Goal: Use online tool/utility: Use online tool/utility

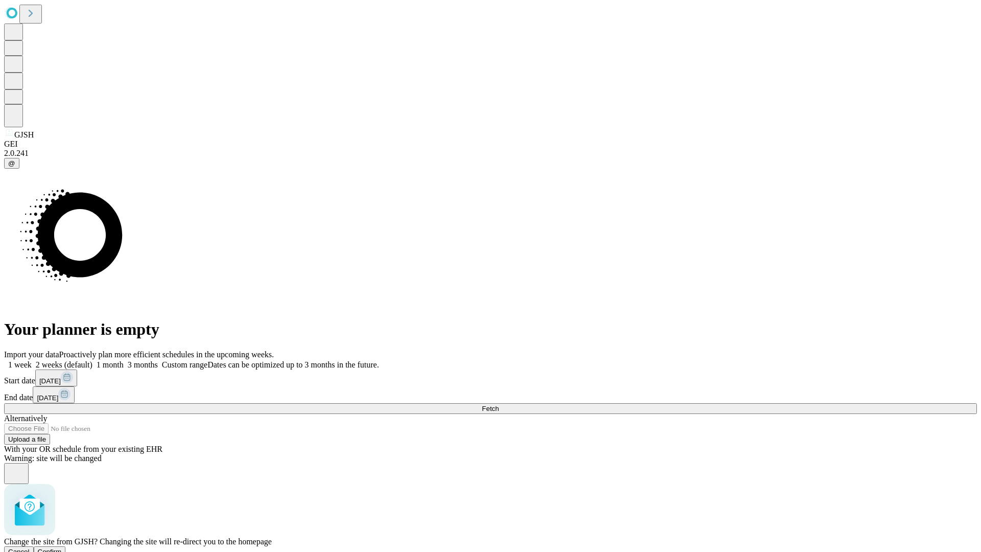
click at [62, 548] on span "Confirm" at bounding box center [50, 552] width 24 height 8
click at [124, 360] on label "1 month" at bounding box center [108, 364] width 31 height 9
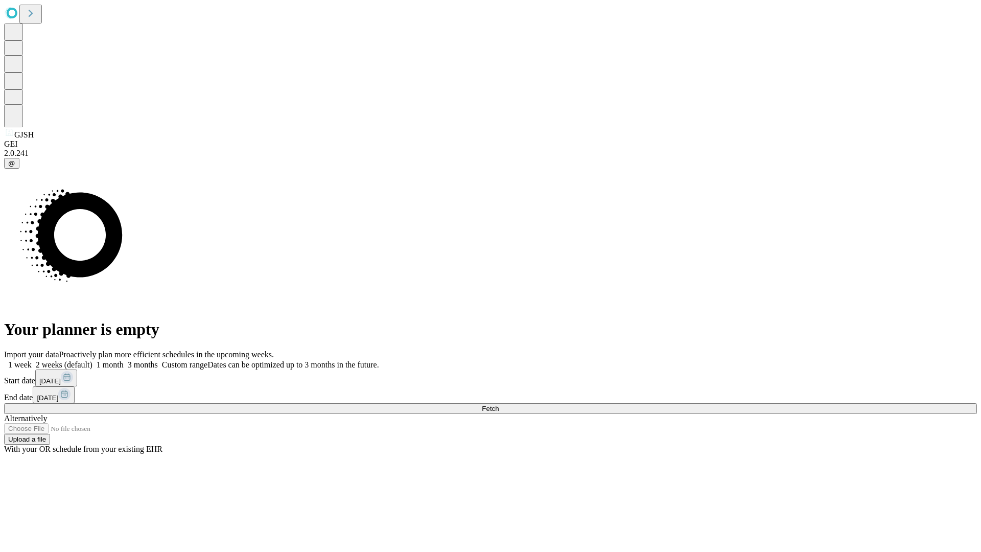
click at [499, 405] on span "Fetch" at bounding box center [490, 409] width 17 height 8
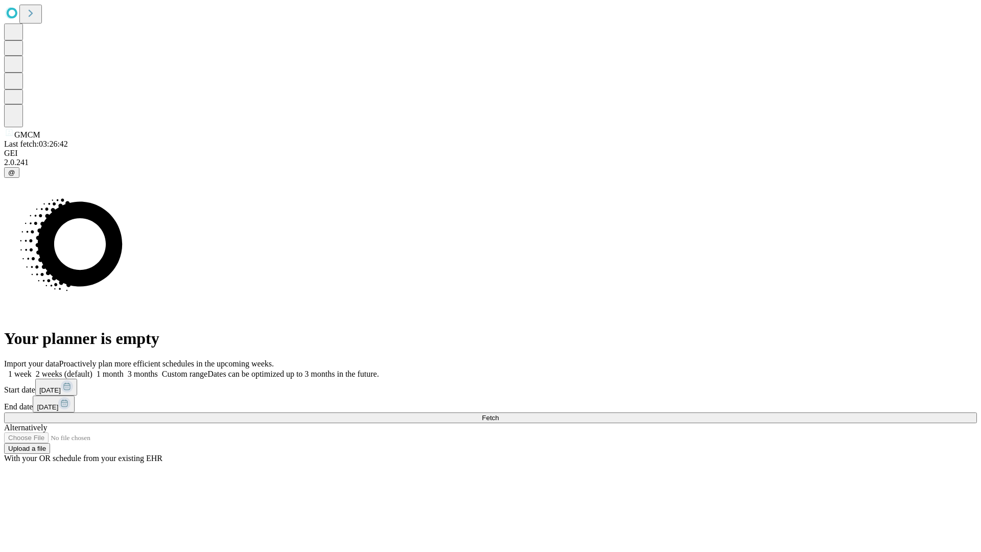
click at [124, 370] on label "1 month" at bounding box center [108, 374] width 31 height 9
click at [499, 414] on span "Fetch" at bounding box center [490, 418] width 17 height 8
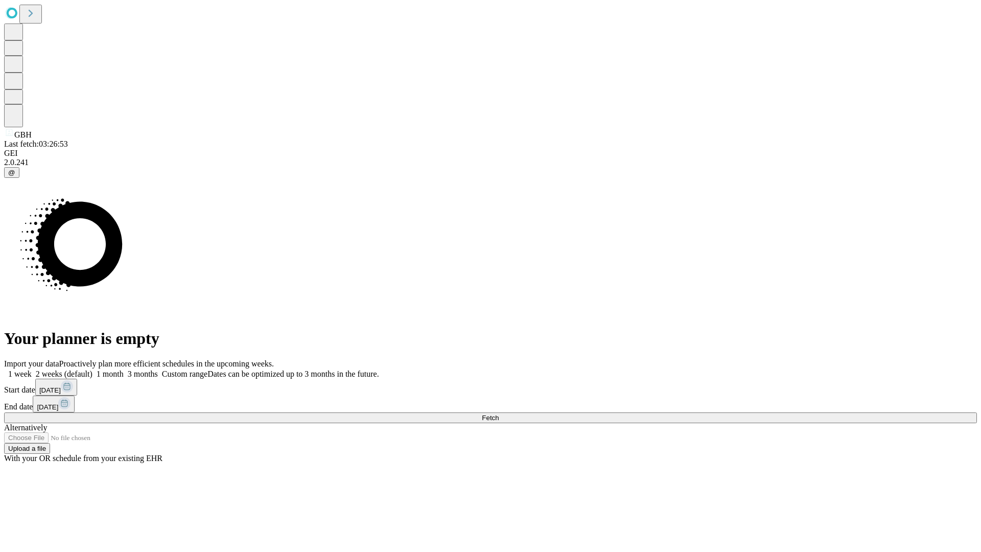
click at [124, 370] on label "1 month" at bounding box center [108, 374] width 31 height 9
click at [499, 414] on span "Fetch" at bounding box center [490, 418] width 17 height 8
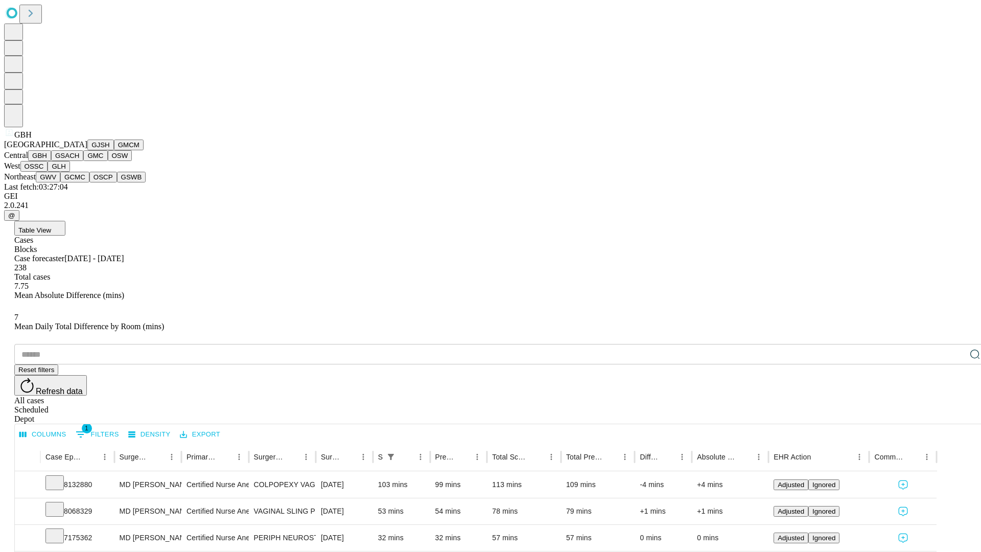
click at [79, 161] on button "GSACH" at bounding box center [67, 155] width 32 height 11
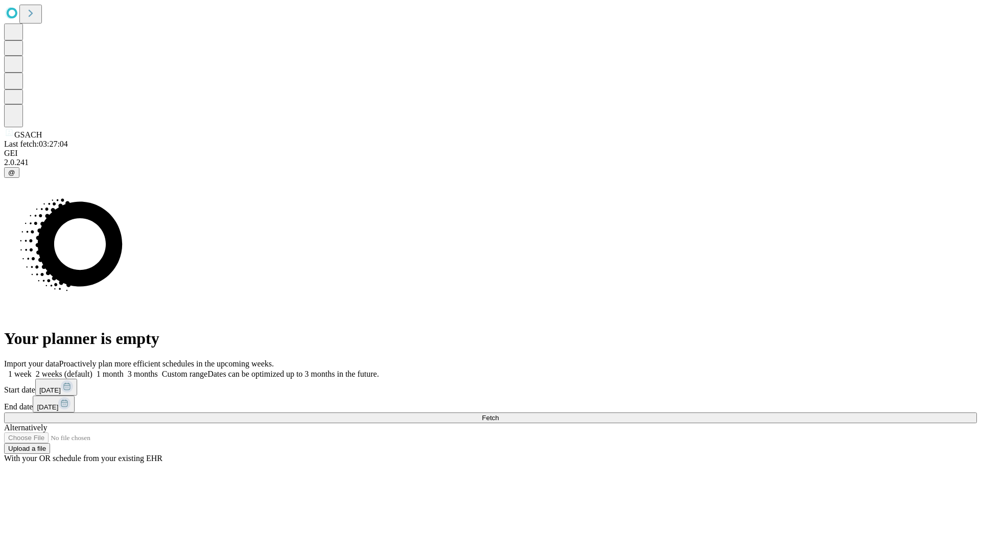
click at [124, 370] on label "1 month" at bounding box center [108, 374] width 31 height 9
click at [499, 414] on span "Fetch" at bounding box center [490, 418] width 17 height 8
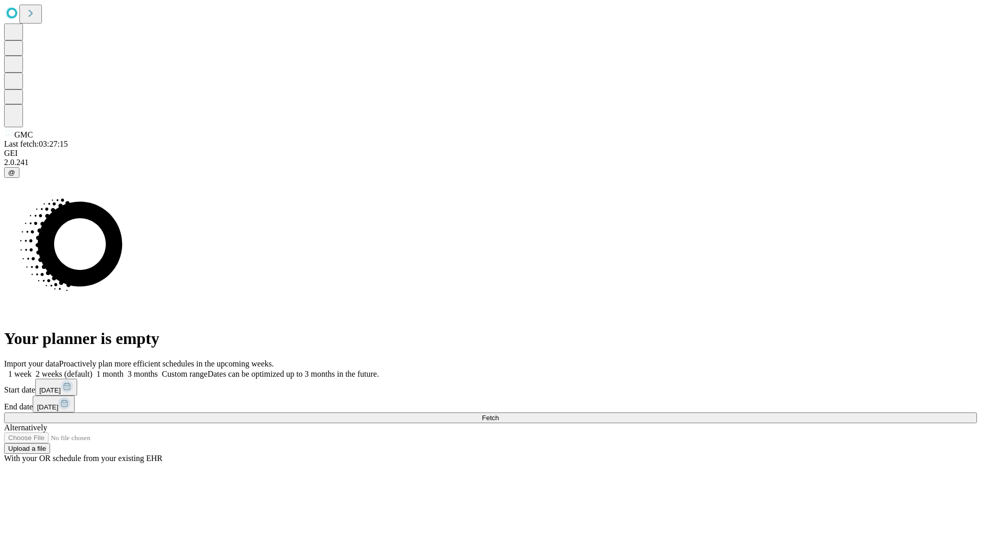
click at [124, 370] on label "1 month" at bounding box center [108, 374] width 31 height 9
click at [499, 414] on span "Fetch" at bounding box center [490, 418] width 17 height 8
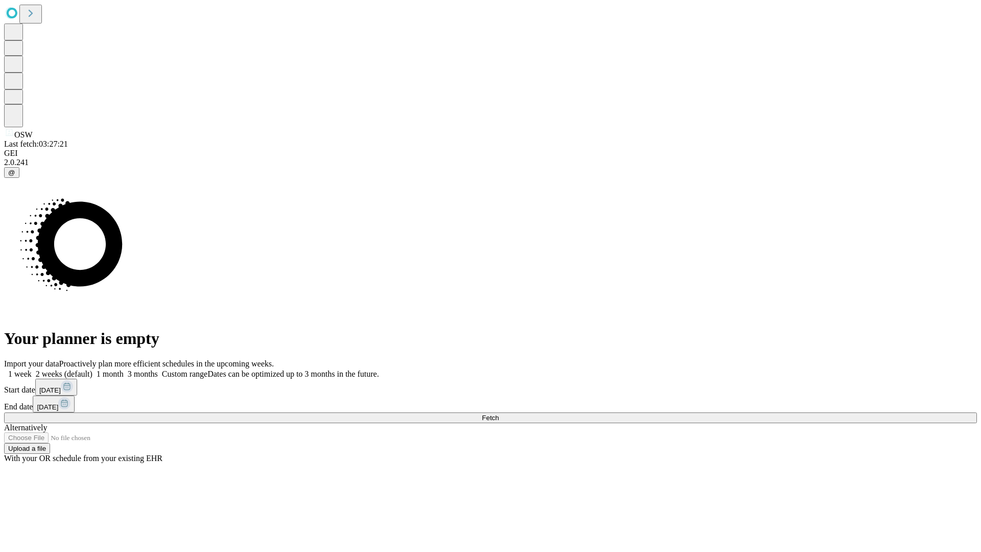
click at [124, 370] on label "1 month" at bounding box center [108, 374] width 31 height 9
click at [499, 414] on span "Fetch" at bounding box center [490, 418] width 17 height 8
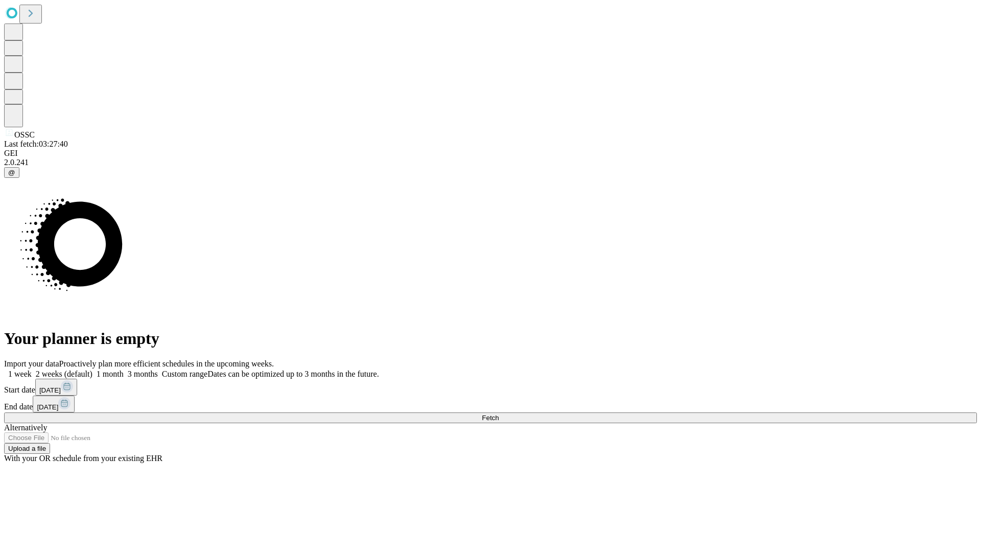
click at [124, 370] on label "1 month" at bounding box center [108, 374] width 31 height 9
click at [499, 414] on span "Fetch" at bounding box center [490, 418] width 17 height 8
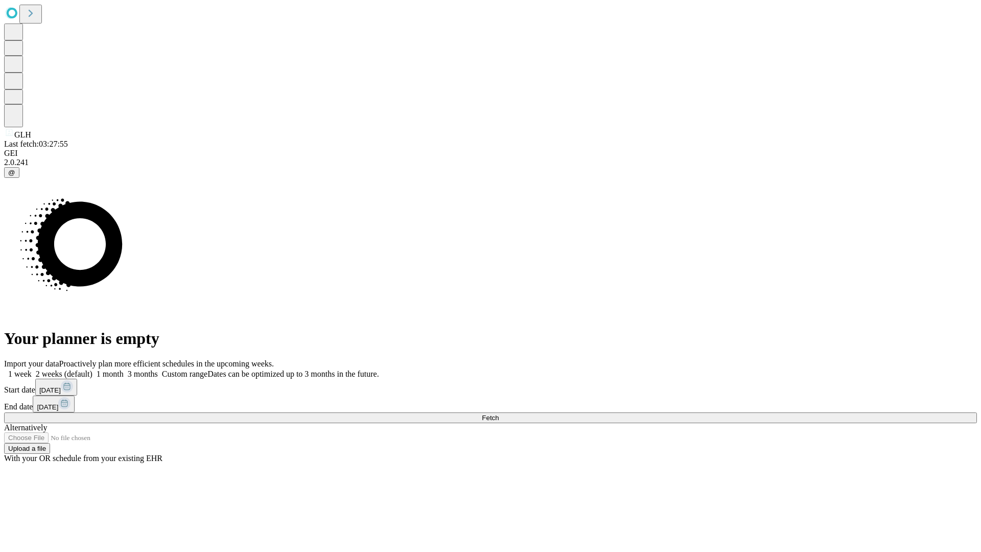
click at [499, 414] on span "Fetch" at bounding box center [490, 418] width 17 height 8
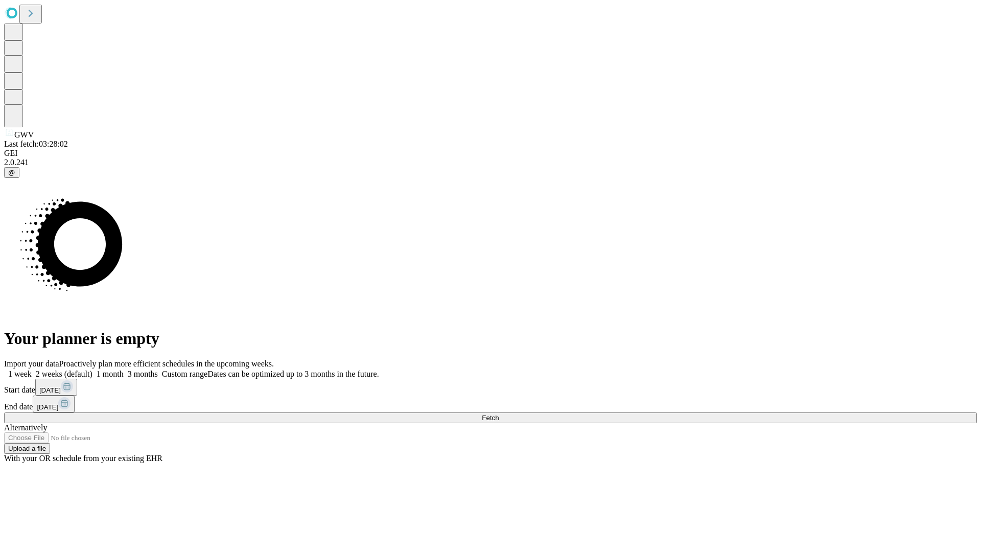
click at [124, 370] on label "1 month" at bounding box center [108, 374] width 31 height 9
click at [499, 414] on span "Fetch" at bounding box center [490, 418] width 17 height 8
